Goal: Task Accomplishment & Management: Manage account settings

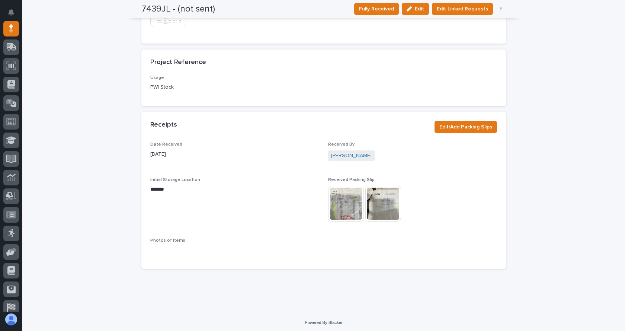
scroll to position [473, 0]
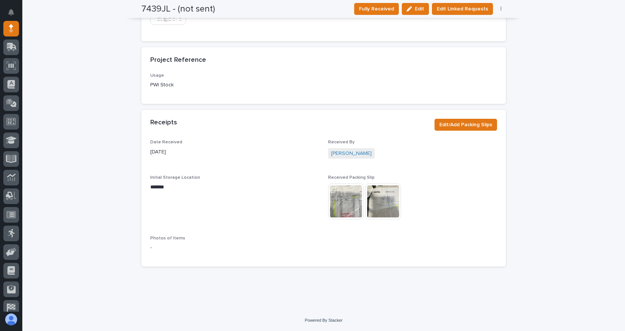
click at [342, 206] on img at bounding box center [346, 201] width 36 height 36
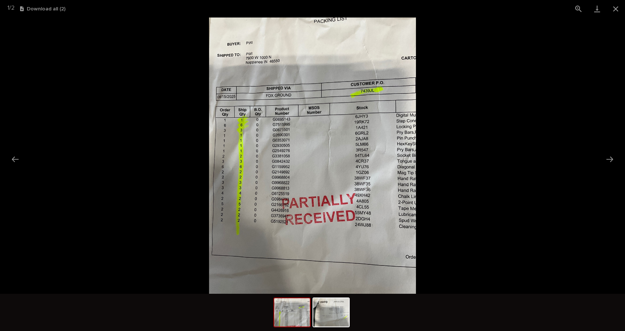
click at [612, 143] on picture at bounding box center [312, 155] width 625 height 276
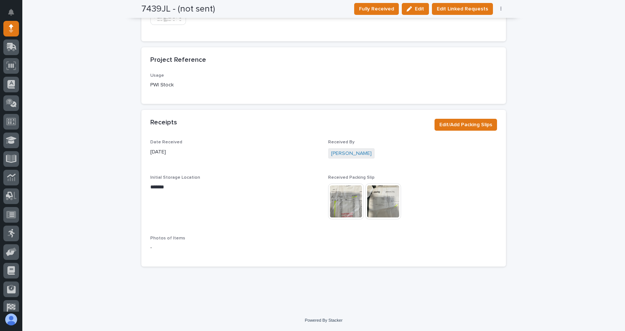
scroll to position [0, 0]
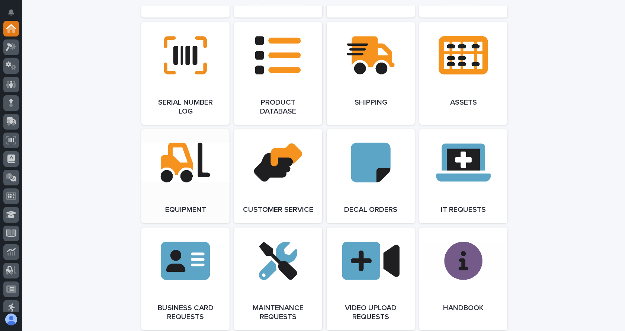
scroll to position [967, 0]
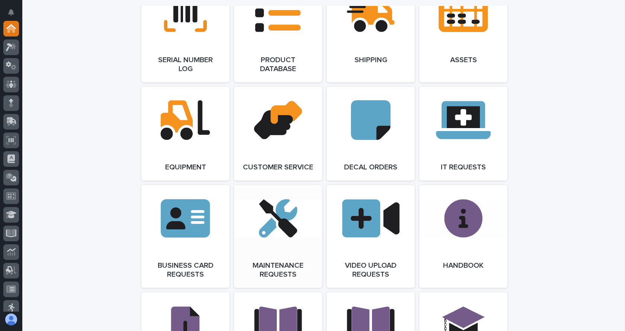
click at [268, 239] on link "Open Link" at bounding box center [278, 236] width 88 height 103
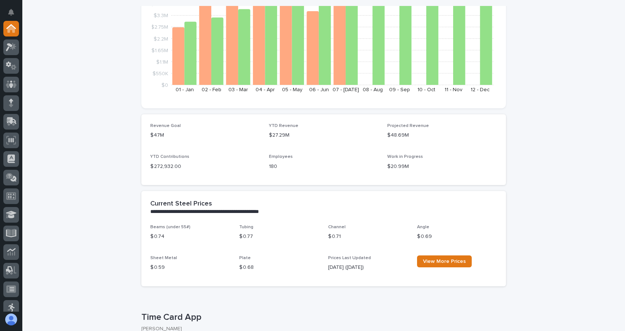
scroll to position [0, 0]
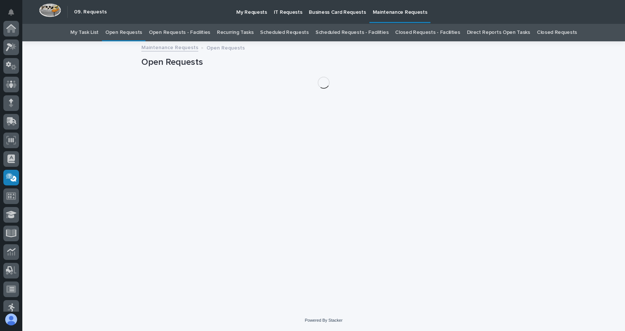
scroll to position [119, 0]
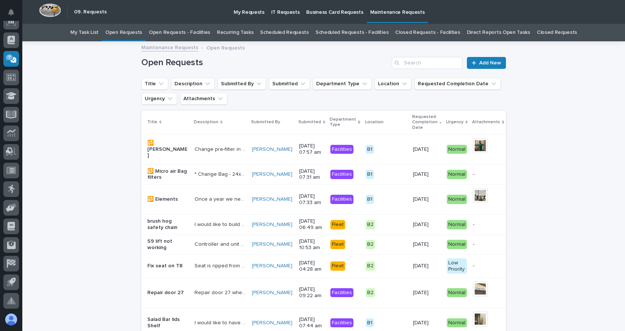
click at [190, 32] on link "Open Requests - Facilities" at bounding box center [179, 32] width 61 height 17
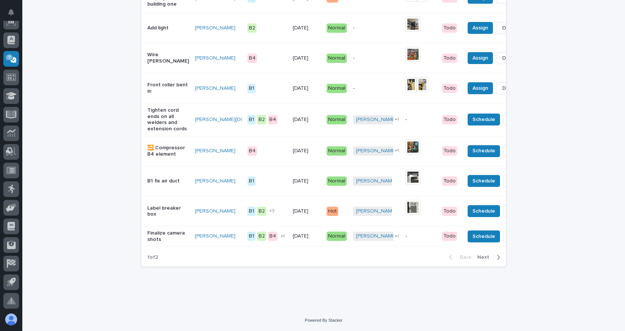
scroll to position [753, 0]
click at [485, 256] on span "Next" at bounding box center [485, 257] width 16 height 7
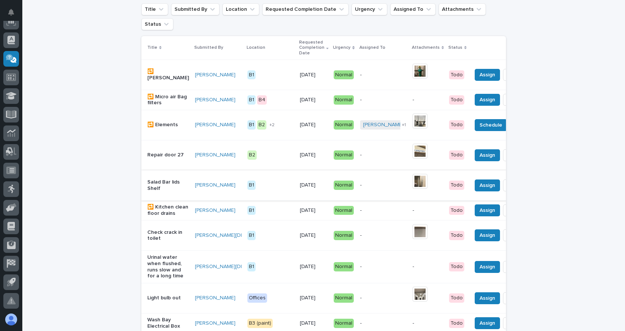
scroll to position [112, 0]
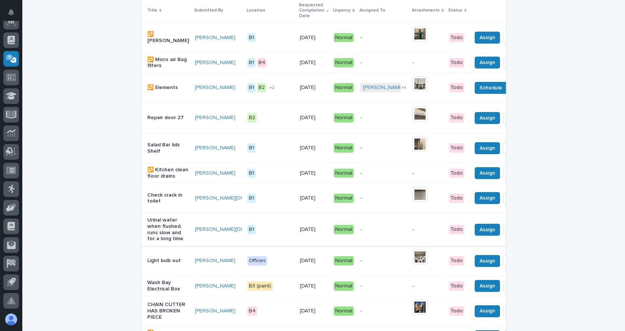
click at [509, 234] on span "Done" at bounding box center [515, 229] width 13 height 9
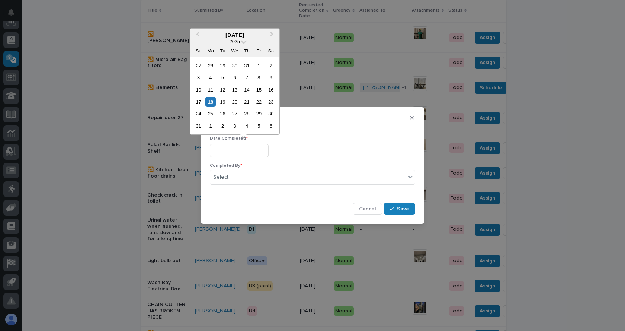
click at [249, 152] on input "text" at bounding box center [239, 150] width 59 height 13
click at [211, 97] on div "18" at bounding box center [210, 102] width 10 height 10
type input "**********"
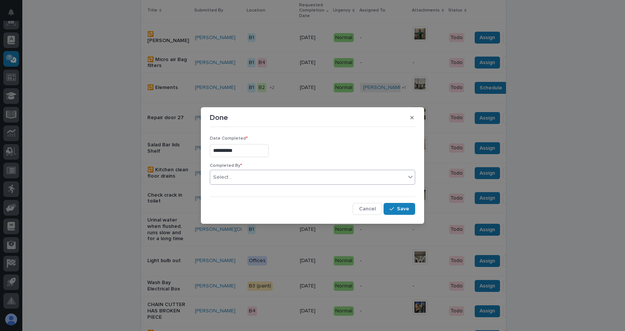
click at [245, 175] on div "Select..." at bounding box center [307, 177] width 195 height 12
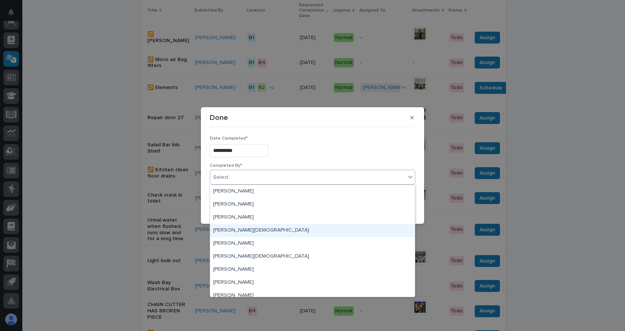
click at [236, 228] on div "Jethro Crist" at bounding box center [312, 230] width 204 height 13
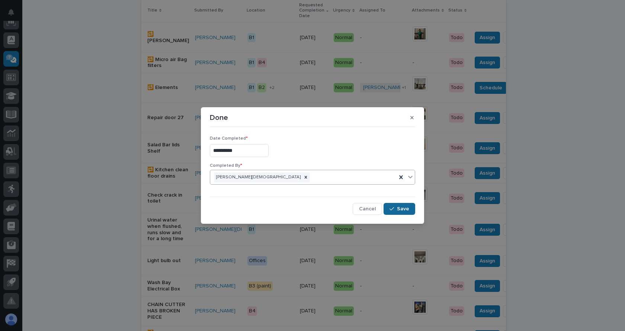
click at [402, 206] on span "Save" at bounding box center [403, 208] width 12 height 7
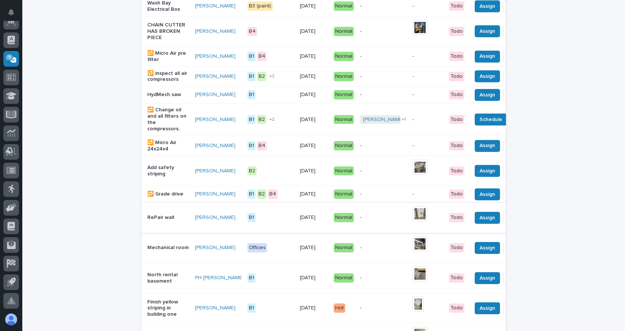
scroll to position [372, 0]
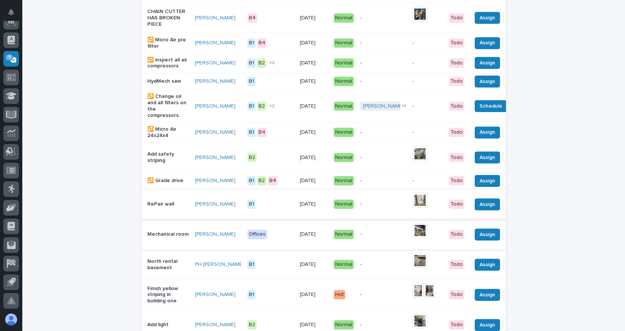
click at [412, 238] on img at bounding box center [419, 230] width 15 height 15
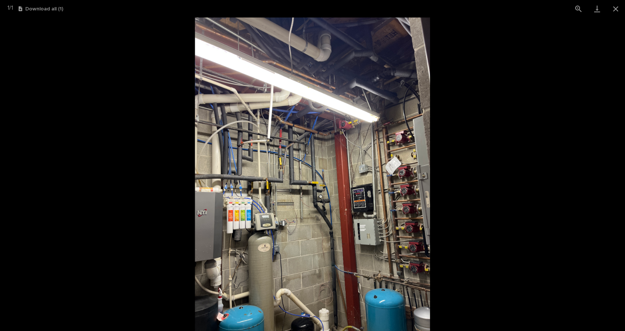
click at [557, 219] on picture at bounding box center [312, 173] width 625 height 313
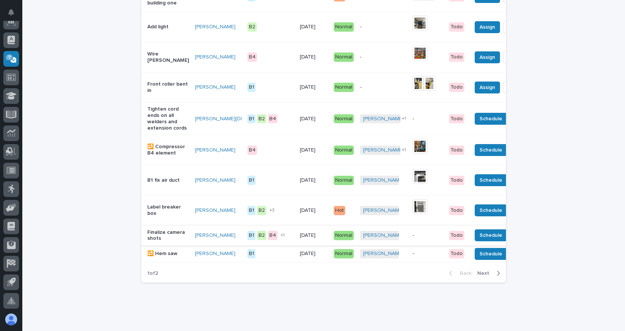
scroll to position [706, 0]
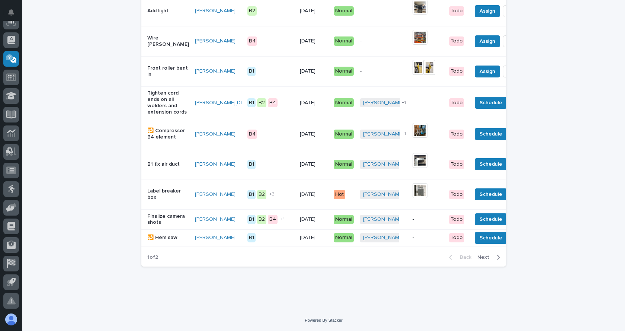
click at [490, 260] on span "Next" at bounding box center [485, 257] width 16 height 7
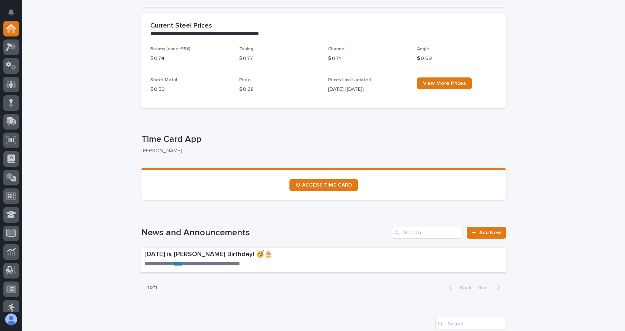
scroll to position [297, 0]
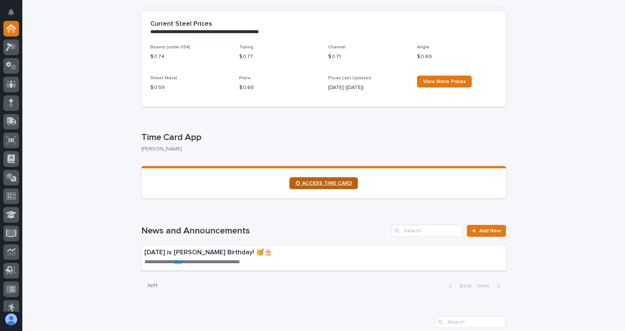
click at [309, 179] on link "⏲ ACCESS TIME CARD" at bounding box center [323, 183] width 68 height 12
click at [341, 181] on span "⏲ ACCESS TIME CARD" at bounding box center [323, 182] width 57 height 5
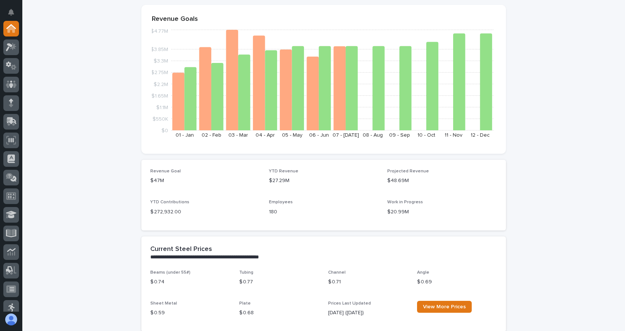
scroll to position [186, 0]
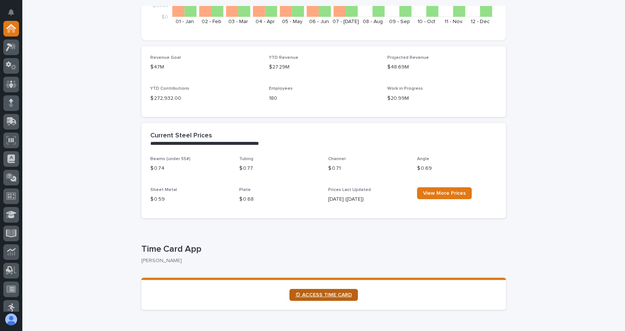
click at [311, 274] on span "⏲ ACCESS TIME CARD" at bounding box center [323, 294] width 57 height 5
